Goal: Task Accomplishment & Management: Complete application form

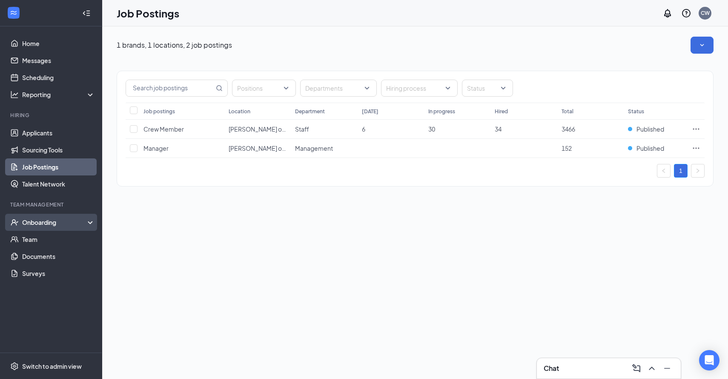
click at [49, 223] on div "Onboarding" at bounding box center [55, 222] width 66 height 9
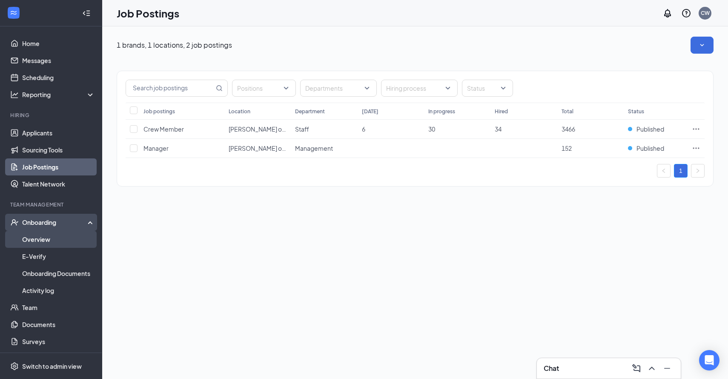
click at [39, 239] on link "Overview" at bounding box center [58, 239] width 73 height 17
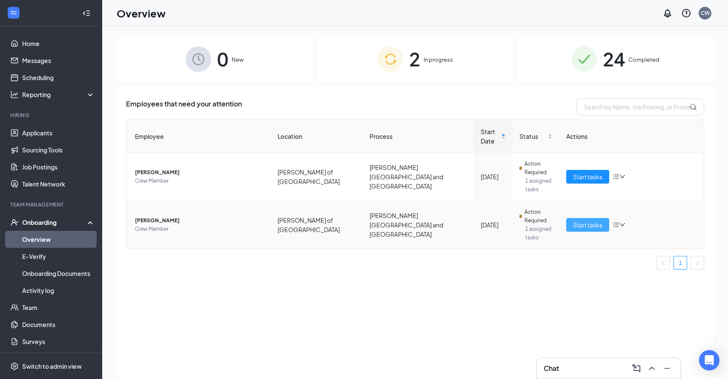
click at [584, 220] on span "Start tasks" at bounding box center [587, 224] width 29 height 9
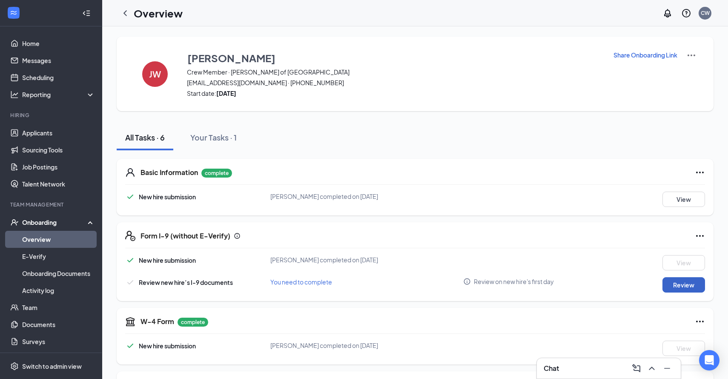
click at [702, 288] on button "Review" at bounding box center [684, 284] width 43 height 15
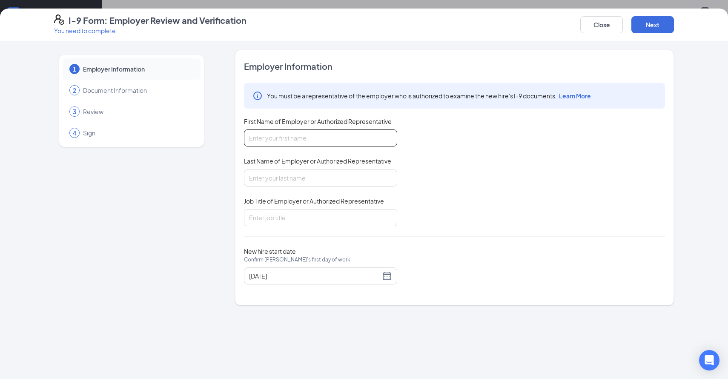
click at [288, 131] on input "First Name of Employer or Authorized Representative" at bounding box center [320, 137] width 153 height 17
type input "Colby"
type input "[PERSON_NAME]"
click at [294, 222] on input "General" at bounding box center [320, 217] width 153 height 17
type input "General Manager"
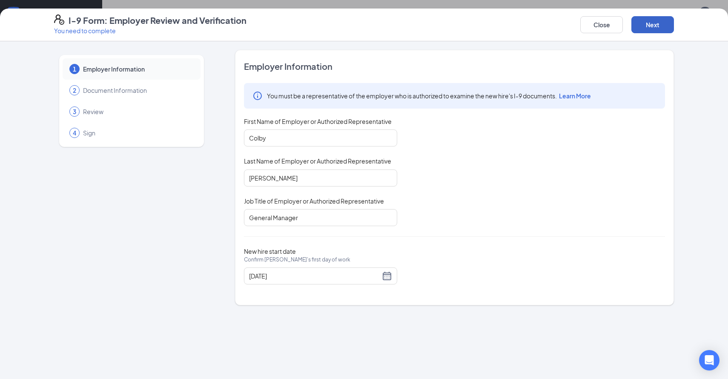
click at [644, 28] on button "Next" at bounding box center [653, 24] width 43 height 17
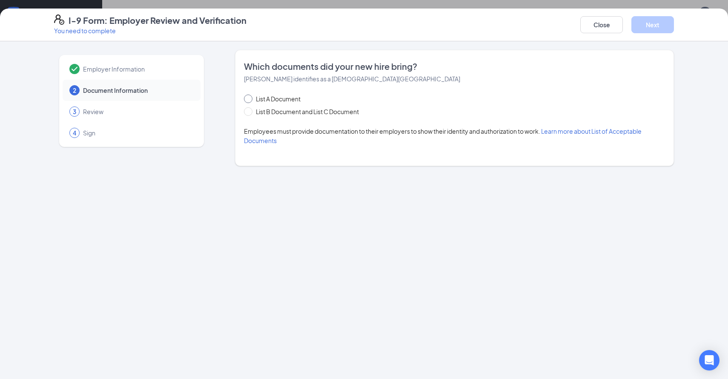
click at [291, 95] on span "List A Document" at bounding box center [279, 98] width 52 height 9
click at [250, 95] on input "List A Document" at bounding box center [247, 98] width 6 height 6
radio input "true"
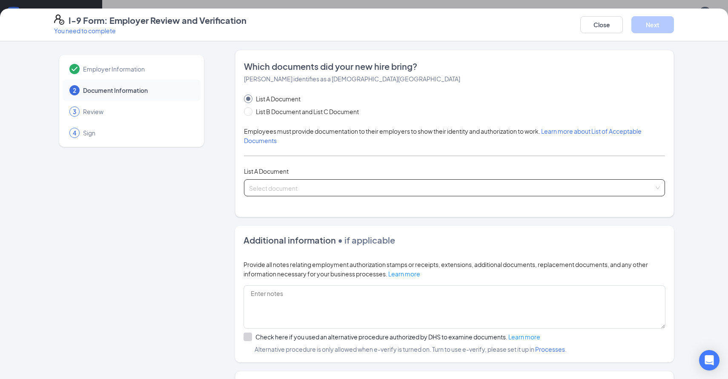
click at [288, 190] on input "search" at bounding box center [451, 186] width 405 height 13
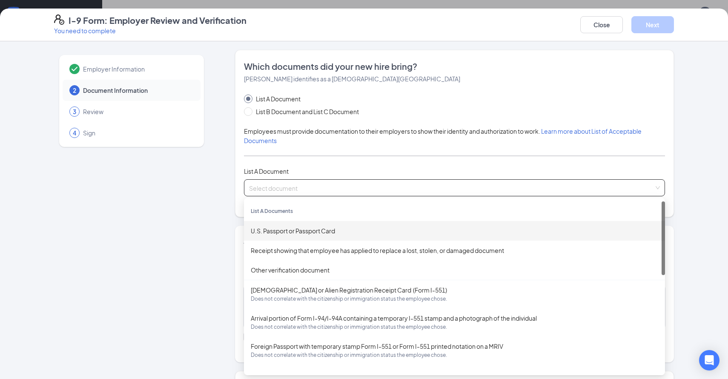
click at [290, 229] on div "U.S. Passport or Passport Card" at bounding box center [455, 230] width 408 height 9
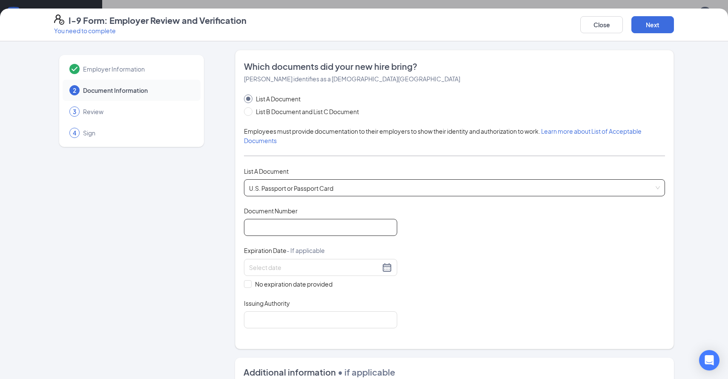
click at [290, 229] on input "Document Number" at bounding box center [320, 227] width 153 height 17
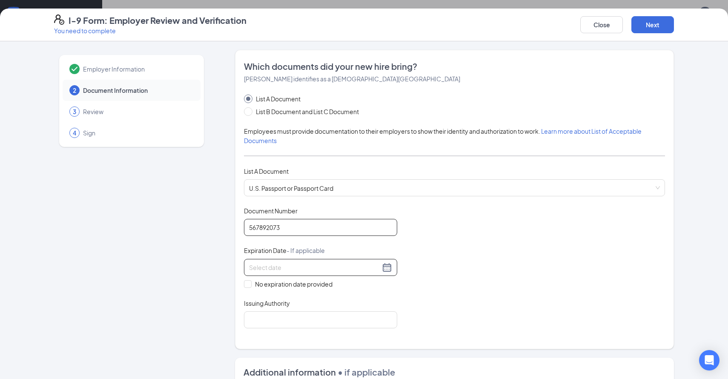
type input "567892073"
click at [273, 270] on input at bounding box center [314, 267] width 131 height 9
click at [317, 355] on div "21" at bounding box center [318, 355] width 10 height 10
type input "[DATE]"
click at [294, 316] on input "Issuing Authority" at bounding box center [320, 319] width 153 height 17
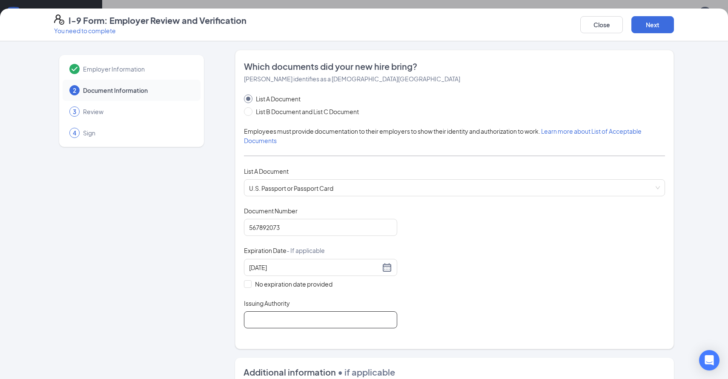
type input "[GEOGRAPHIC_DATA]"
click at [475, 284] on div "Document Title U.S. Passport or Passport Card Document Number [PASSPORT] Expira…" at bounding box center [454, 268] width 421 height 122
click at [647, 25] on button "Next" at bounding box center [653, 24] width 43 height 17
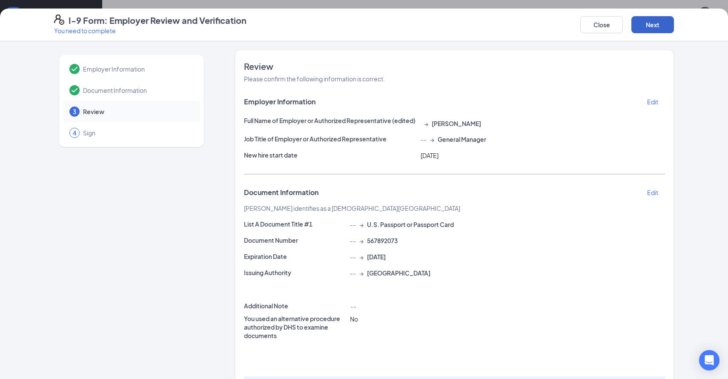
click at [647, 25] on button "Next" at bounding box center [653, 24] width 43 height 17
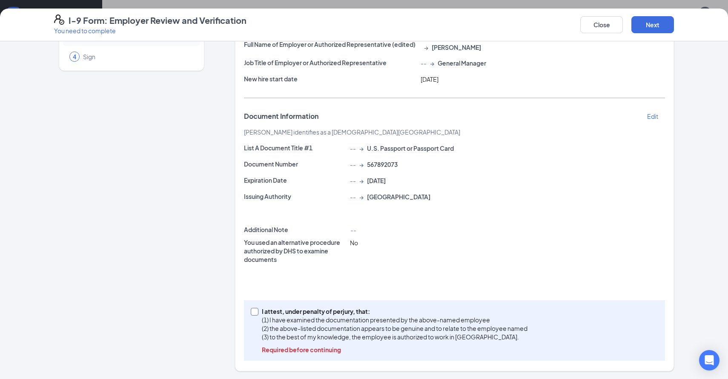
click at [304, 307] on p "I attest, under penalty of perjury, that:" at bounding box center [395, 311] width 266 height 9
click at [257, 308] on input "I attest, under penalty of [PERSON_NAME], that: (1) I have examined the documen…" at bounding box center [254, 311] width 6 height 6
checkbox input "true"
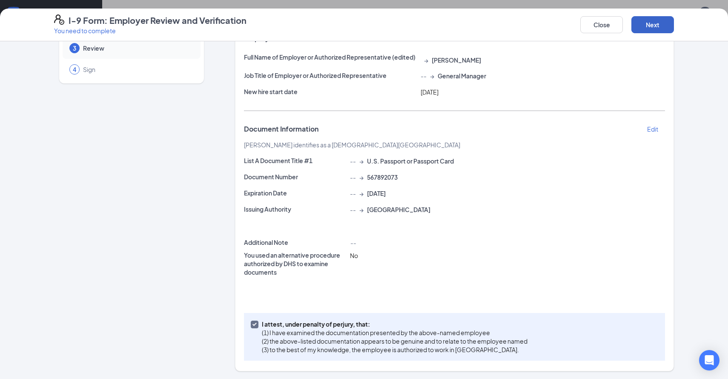
click at [652, 21] on button "Next" at bounding box center [653, 24] width 43 height 17
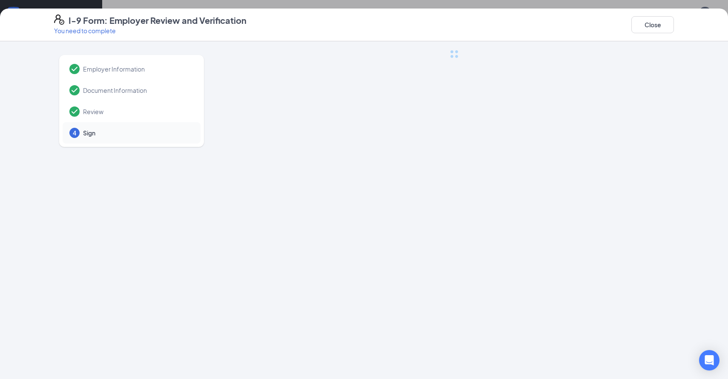
scroll to position [0, 0]
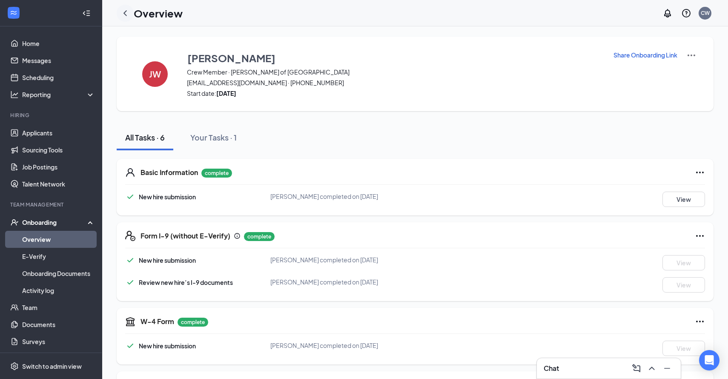
click at [125, 13] on icon "ChevronLeft" at bounding box center [125, 13] width 10 height 10
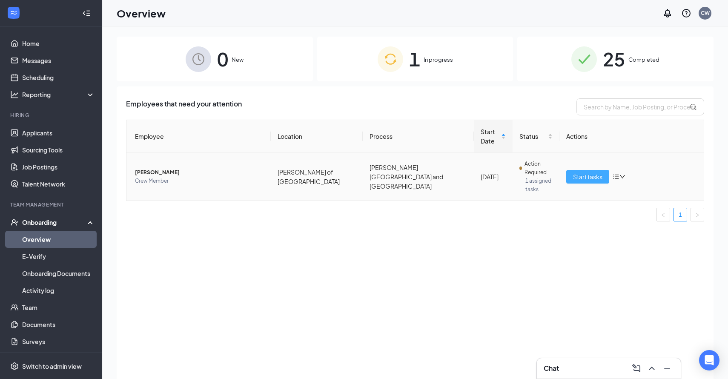
click at [581, 172] on span "Start tasks" at bounding box center [587, 176] width 29 height 9
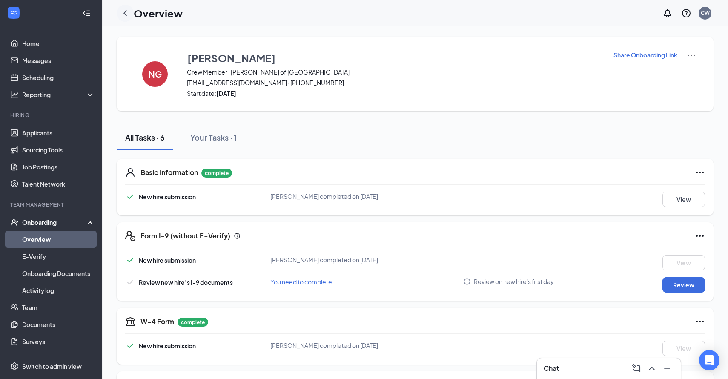
click at [123, 14] on icon "ChevronLeft" at bounding box center [125, 13] width 10 height 10
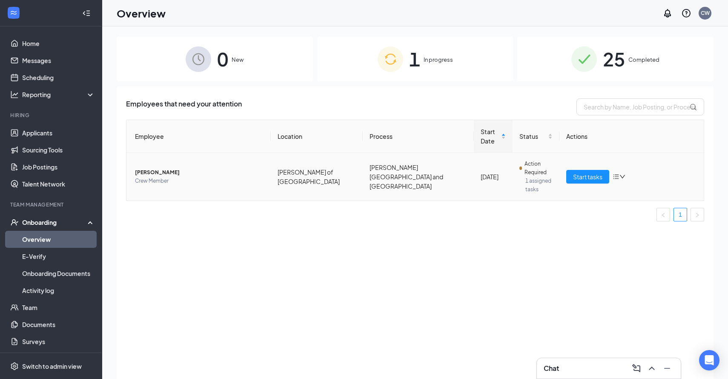
click at [167, 168] on span "[PERSON_NAME]" at bounding box center [199, 172] width 129 height 9
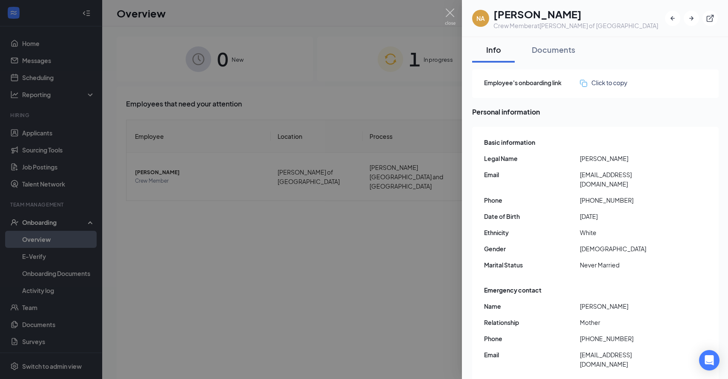
click at [429, 221] on div at bounding box center [364, 189] width 728 height 379
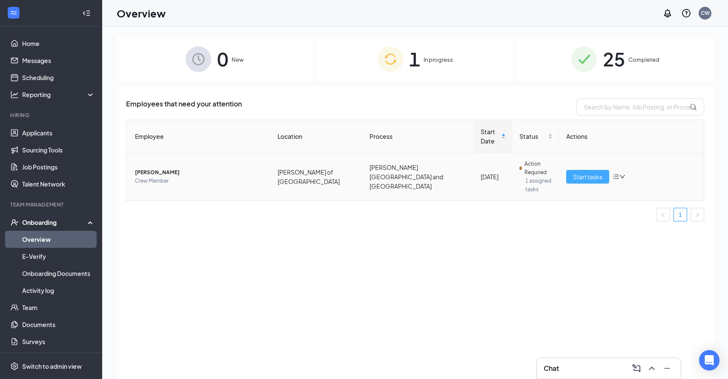
click at [578, 172] on span "Start tasks" at bounding box center [587, 176] width 29 height 9
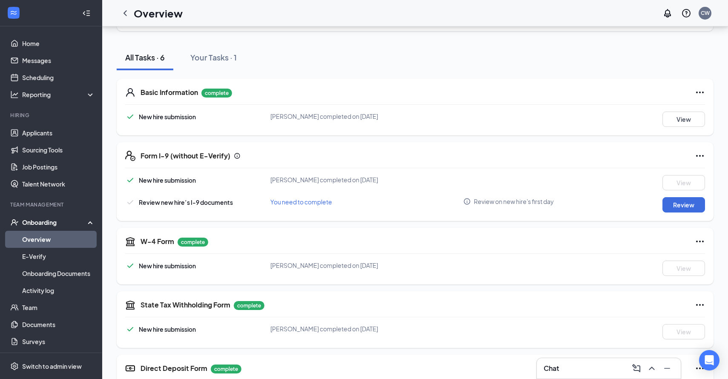
scroll to position [123, 0]
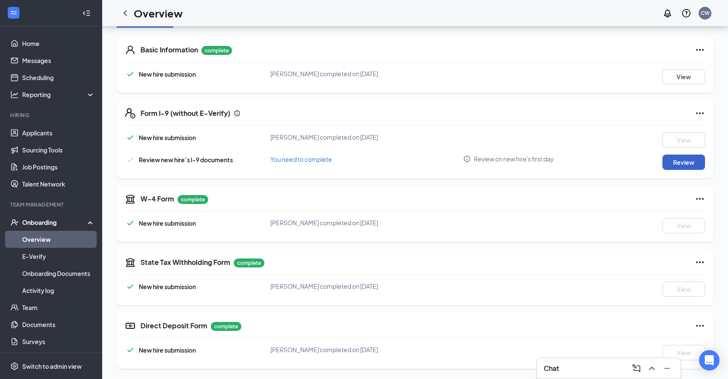
click at [676, 165] on button "Review" at bounding box center [684, 162] width 43 height 15
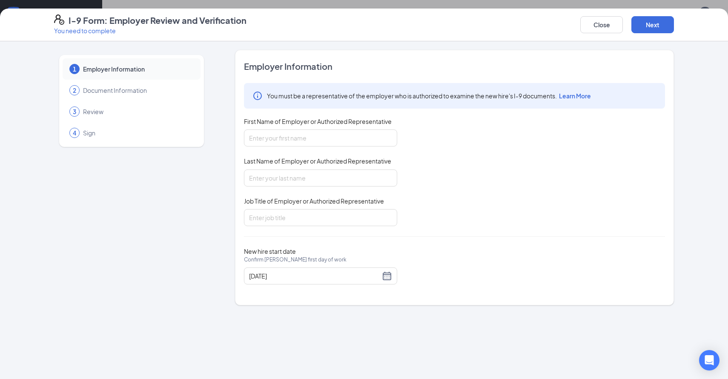
click at [339, 158] on span "Last Name of Employer or Authorized Representative" at bounding box center [317, 161] width 147 height 9
click at [339, 170] on input "Last Name of Employer or Authorized Representative" at bounding box center [320, 178] width 153 height 17
click at [339, 136] on input "First Name of Employer or Authorized Representative" at bounding box center [320, 137] width 153 height 17
type input "Colby"
type input "[PERSON_NAME]"
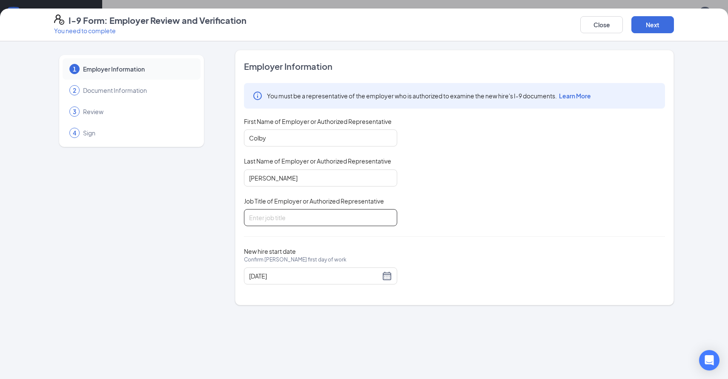
click at [261, 223] on input "Job Title of Employer or Authorized Representative" at bounding box center [320, 217] width 153 height 17
type input "General Manager"
click at [652, 23] on button "Next" at bounding box center [653, 24] width 43 height 17
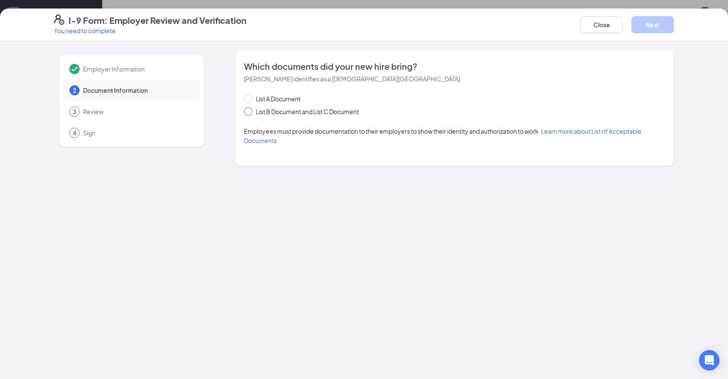
click at [285, 111] on span "List B Document and List C Document" at bounding box center [308, 111] width 110 height 9
click at [250, 111] on input "List B Document and List C Document" at bounding box center [247, 110] width 6 height 6
radio input "true"
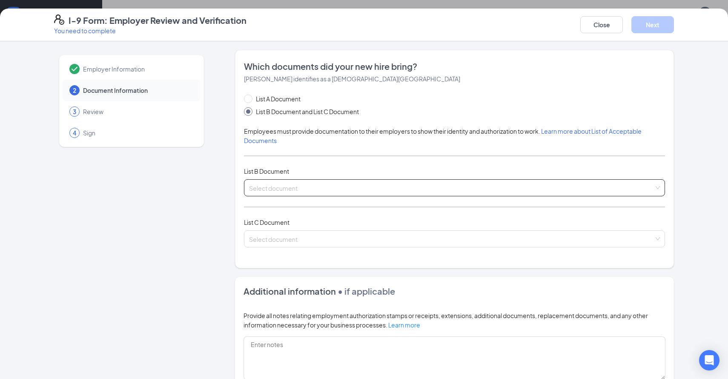
click at [293, 191] on input "search" at bounding box center [451, 186] width 405 height 13
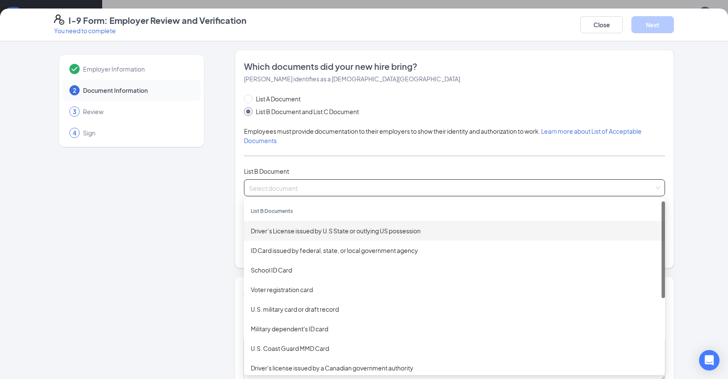
click at [295, 233] on div "Driver’s License issued by U.S State or outlying US possession" at bounding box center [455, 230] width 408 height 9
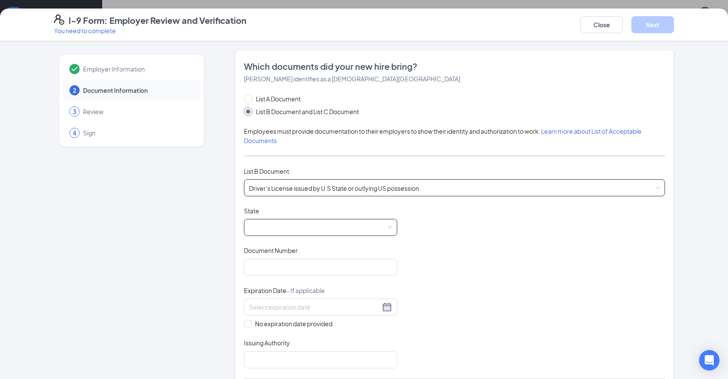
click at [289, 223] on span at bounding box center [320, 227] width 143 height 16
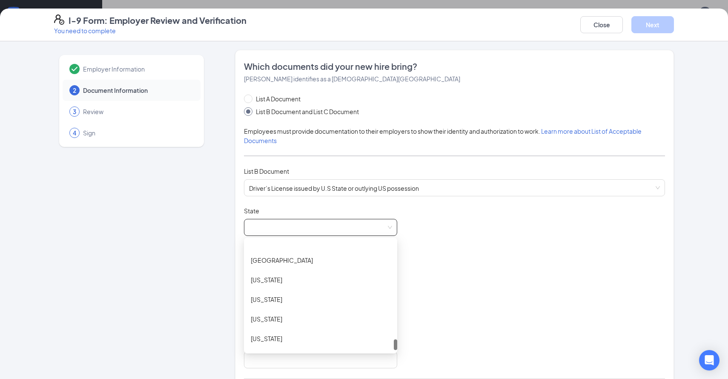
scroll to position [988, 0]
click at [284, 320] on div "[US_STATE]" at bounding box center [321, 320] width 140 height 9
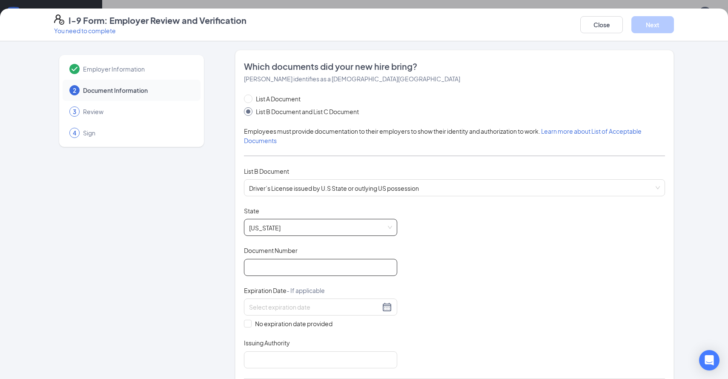
click at [277, 270] on input "Document Number" at bounding box center [320, 267] width 153 height 17
type input "G6556200976900"
click at [282, 304] on input at bounding box center [314, 306] width 131 height 9
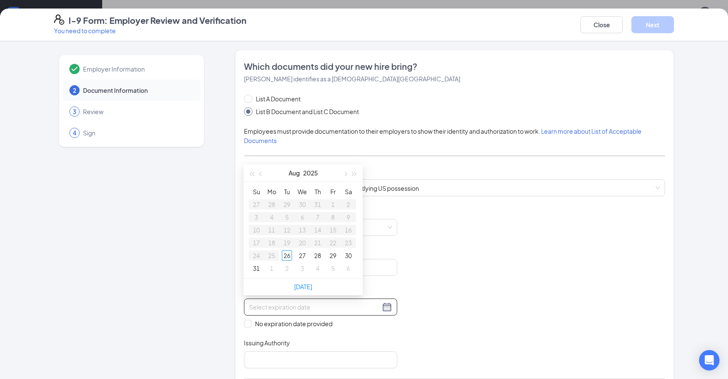
type input "9"
click at [286, 254] on div "26" at bounding box center [287, 255] width 10 height 10
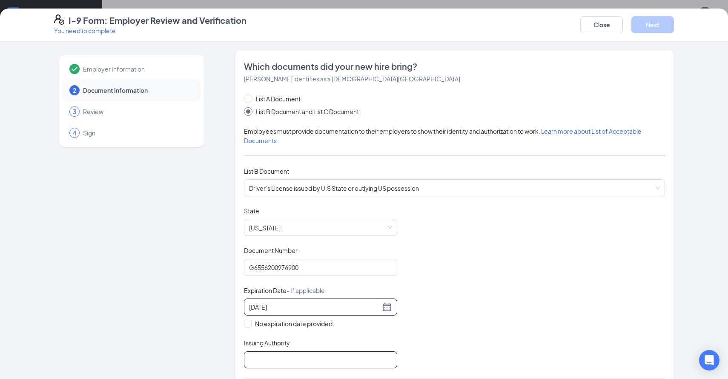
type input "[DATE]"
click at [265, 353] on input "Issuing Authority" at bounding box center [320, 359] width 153 height 17
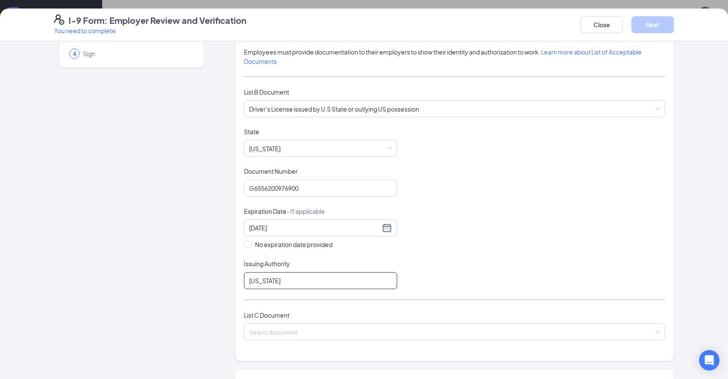
scroll to position [84, 0]
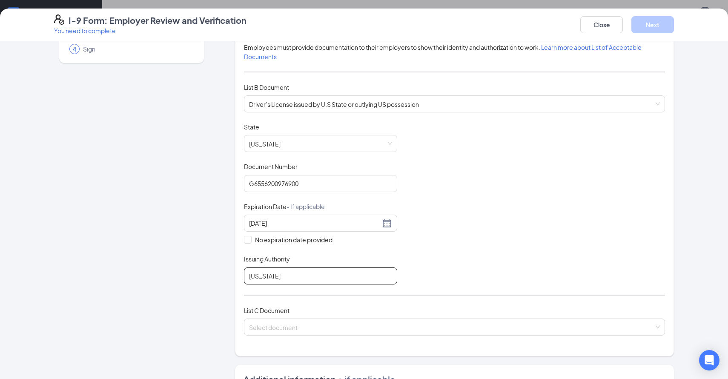
type input "[US_STATE]"
click at [497, 321] on input "search" at bounding box center [451, 325] width 405 height 13
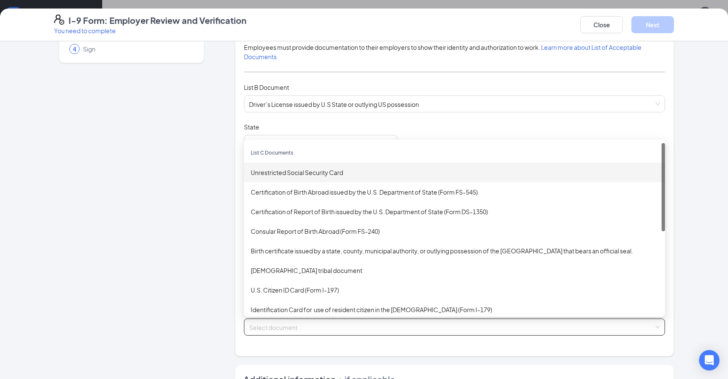
click at [441, 163] on div "Unrestricted Social Security Card" at bounding box center [454, 173] width 421 height 20
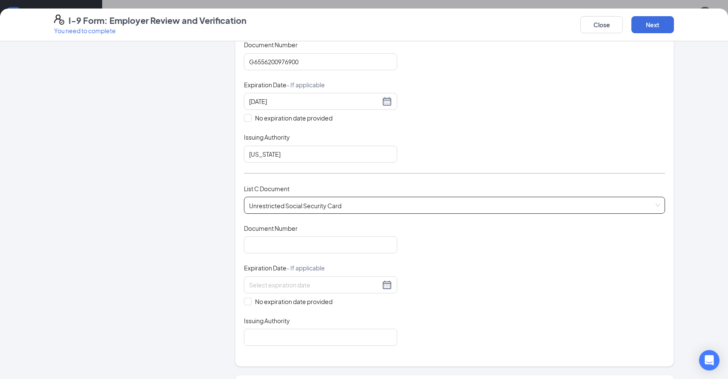
scroll to position [210, 0]
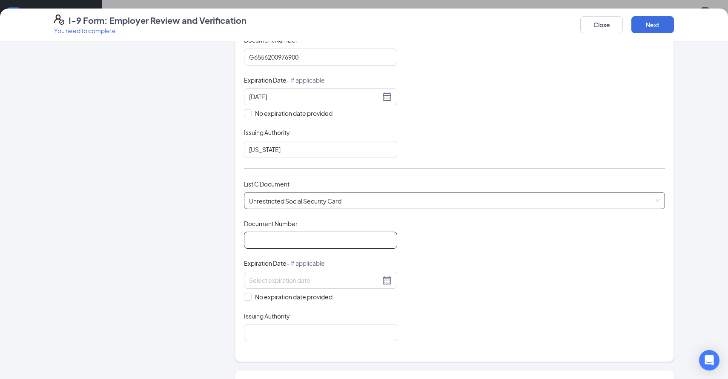
click at [308, 240] on input "Document Number" at bounding box center [320, 240] width 153 height 17
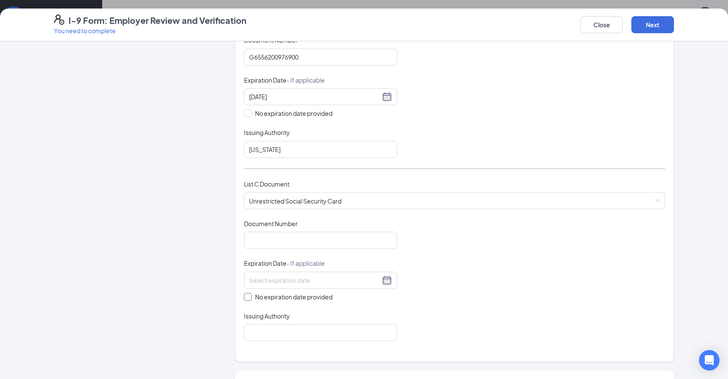
click at [262, 298] on span "No expiration date provided" at bounding box center [294, 296] width 84 height 9
click at [250, 298] on input "No expiration date provided" at bounding box center [247, 296] width 6 height 6
checkbox input "true"
click at [274, 329] on input "Issuing Authority" at bounding box center [320, 334] width 153 height 17
type input "Social Security Administration"
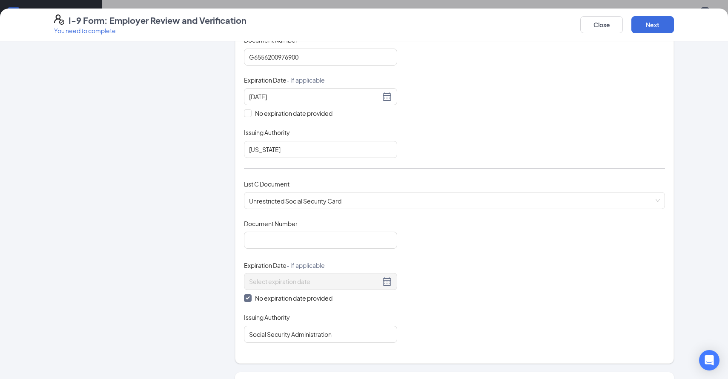
click at [260, 248] on div "Document Title Unrestricted Social Security Card Document Number Expiration Dat…" at bounding box center [454, 281] width 421 height 124
click at [262, 241] on input "Document Number" at bounding box center [320, 240] width 153 height 17
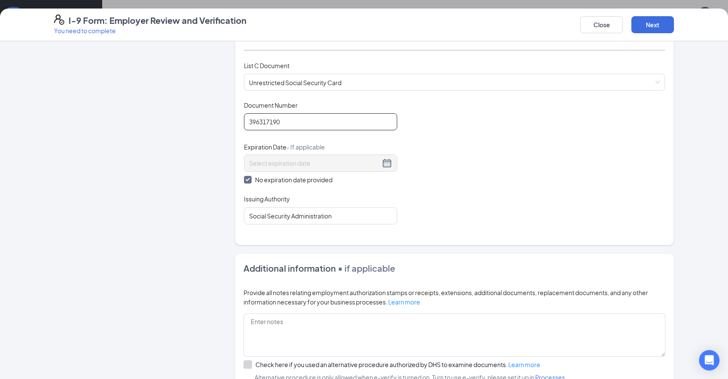
scroll to position [373, 0]
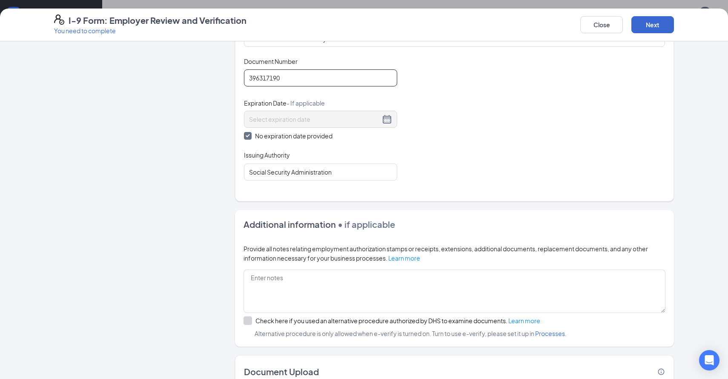
type input "396317190"
click at [659, 24] on button "Next" at bounding box center [653, 24] width 43 height 17
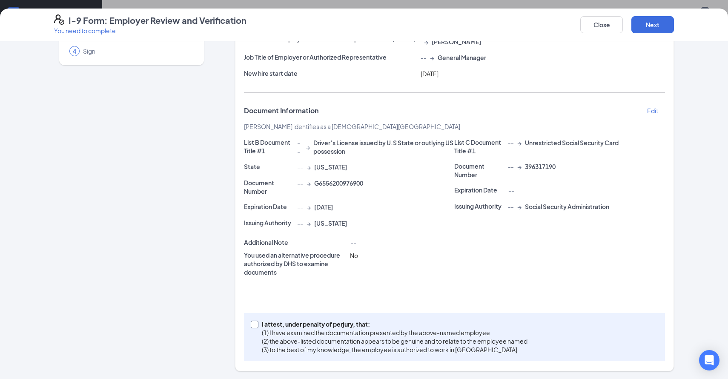
click at [305, 327] on p "I attest, under penalty of perjury, that:" at bounding box center [395, 324] width 266 height 9
click at [257, 327] on input "I attest, under penalty of [PERSON_NAME], that: (1) I have examined the documen…" at bounding box center [254, 324] width 6 height 6
checkbox input "true"
click at [650, 29] on button "Next" at bounding box center [653, 24] width 43 height 17
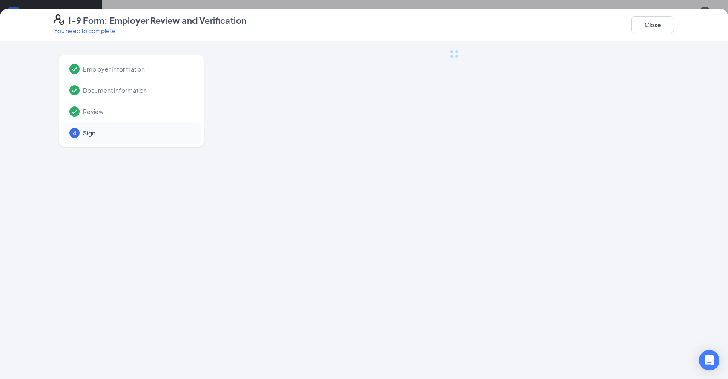
scroll to position [0, 0]
